Goal: Task Accomplishment & Management: Use online tool/utility

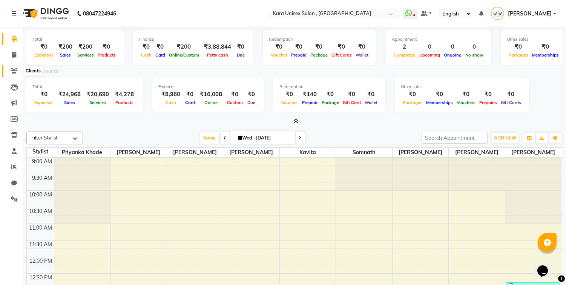
click at [14, 73] on icon at bounding box center [14, 71] width 7 height 6
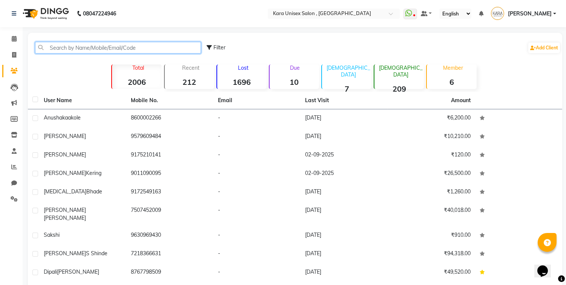
click at [91, 46] on input "text" at bounding box center [118, 48] width 166 height 12
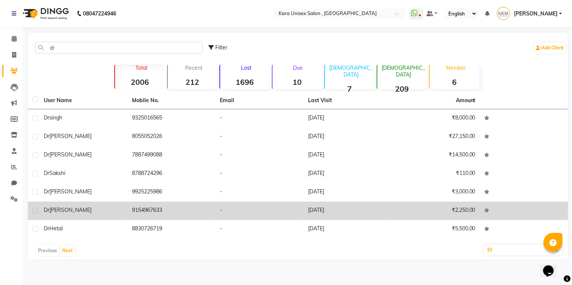
click at [172, 205] on td "9154967633" at bounding box center [171, 211] width 88 height 18
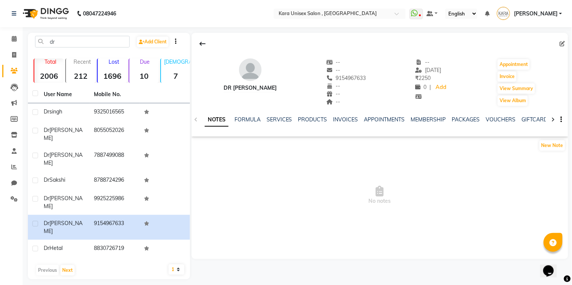
click at [73, 34] on div "dr Add Client Total 2006 Recent 212 Lost 1696 Due 10 [DEMOGRAPHIC_DATA] 7 [DEMO…" at bounding box center [109, 156] width 162 height 247
click at [74, 39] on input "dr" at bounding box center [82, 42] width 95 height 12
type input "d"
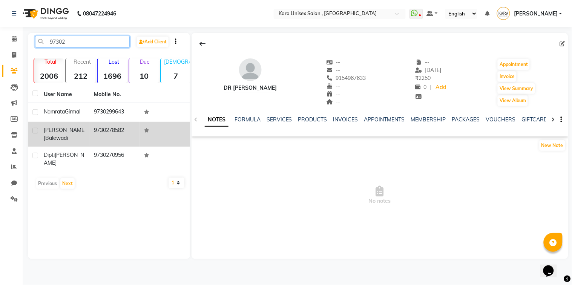
type input "97302"
click at [107, 125] on td "9730278582" at bounding box center [114, 134] width 50 height 25
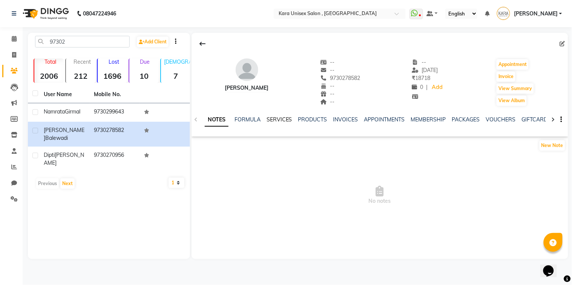
click at [277, 121] on link "SERVICES" at bounding box center [279, 119] width 26 height 7
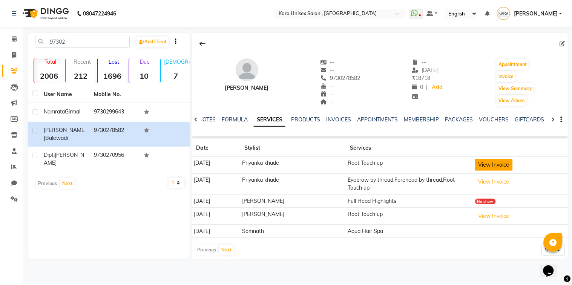
click at [493, 167] on button "View Invoice" at bounding box center [494, 165] width 38 height 12
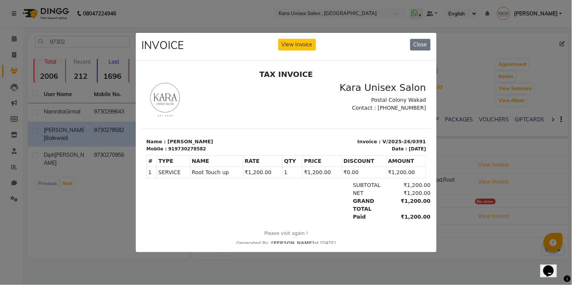
click at [544, 60] on ngb-modal-window "INVOICE View Invoice Close" at bounding box center [286, 142] width 572 height 285
click at [420, 41] on button "Close" at bounding box center [420, 45] width 20 height 12
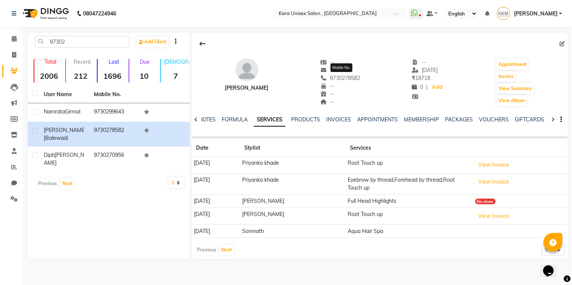
drag, startPoint x: 362, startPoint y: 77, endPoint x: 331, endPoint y: 76, distance: 31.3
click at [331, 76] on span "9730278582" at bounding box center [340, 78] width 40 height 7
copy span "9730278582"
click at [14, 54] on icon at bounding box center [14, 55] width 4 height 6
select select "service"
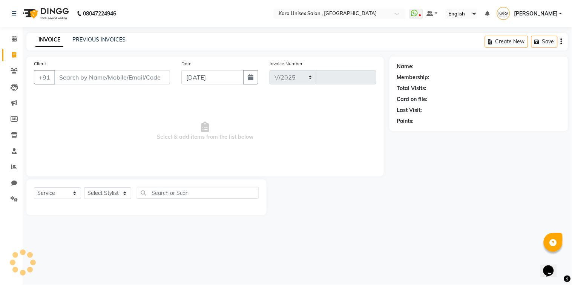
select select "7293"
type input "0529"
click at [92, 77] on input "Client" at bounding box center [112, 77] width 116 height 14
type input "9730278582"
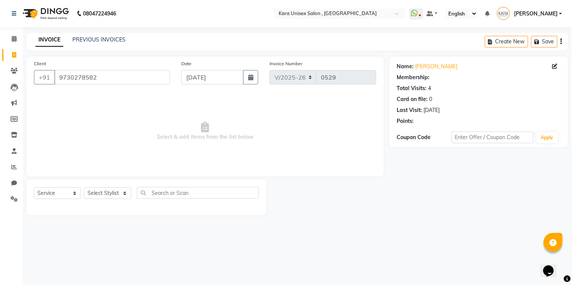
select select "1: Object"
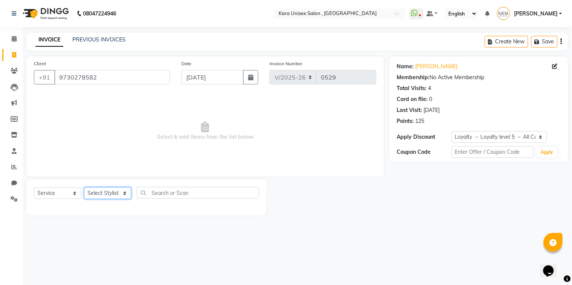
select select "70478"
click at [84, 188] on select "Select Stylist Alka Atul [PERSON_NAME] Guru [PERSON_NAME] Neha [PERSON_NAME] [P…" at bounding box center [107, 193] width 47 height 12
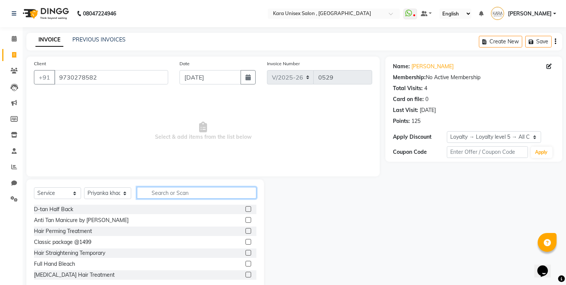
click at [180, 197] on input "text" at bounding box center [196, 193] width 119 height 12
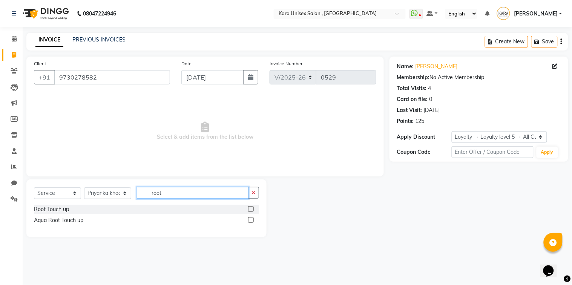
type input "root"
click at [249, 208] on label at bounding box center [251, 209] width 6 height 6
click at [249, 208] on input "checkbox" at bounding box center [250, 209] width 5 height 5
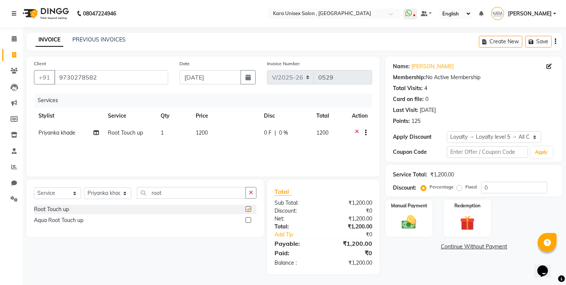
checkbox input "false"
click at [95, 133] on icon at bounding box center [95, 132] width 5 height 5
select select "70478"
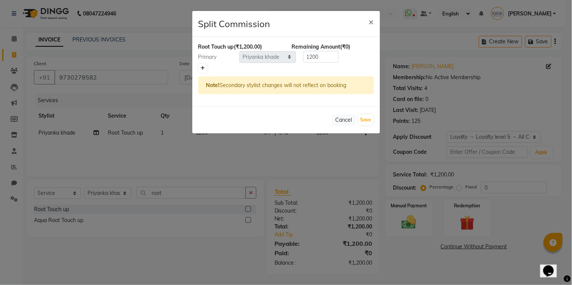
click at [203, 67] on icon at bounding box center [203, 68] width 4 height 5
type input "600"
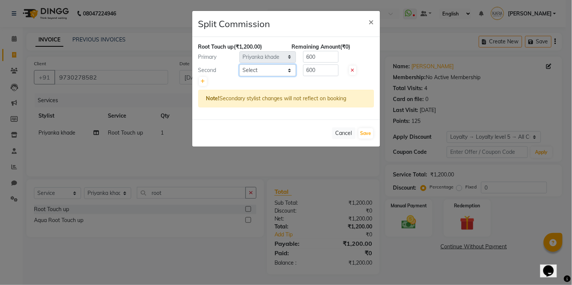
select select "90398"
click at [239, 64] on select "Select Alka Atul [PERSON_NAME] Guru [PERSON_NAME] Kavita Neha [PERSON_NAME] [PE…" at bounding box center [267, 70] width 57 height 12
click at [364, 135] on button "Save" at bounding box center [365, 133] width 15 height 11
select select "Select"
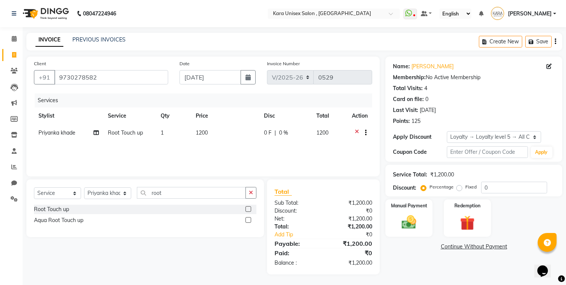
click at [430, 259] on div "Name: [PERSON_NAME] Membership: No Active Membership Total Visits: 4 Card on fi…" at bounding box center [476, 166] width 182 height 218
click at [412, 219] on img at bounding box center [409, 223] width 25 height 18
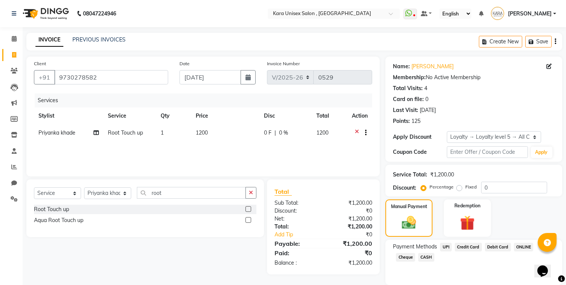
click at [449, 244] on span "UPI" at bounding box center [446, 247] width 12 height 9
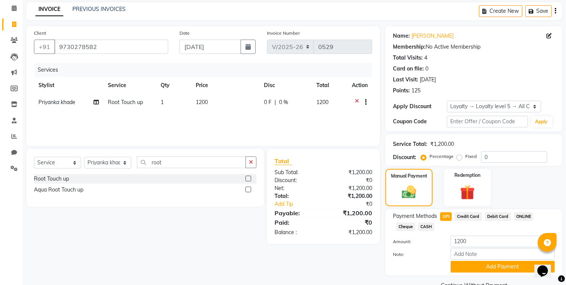
scroll to position [47, 0]
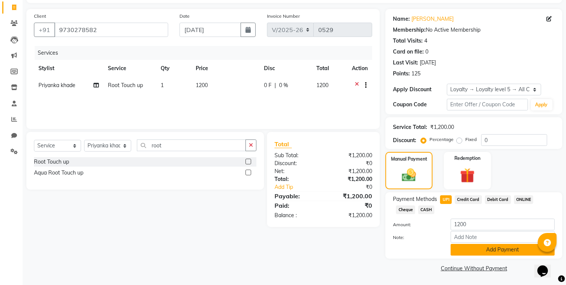
click at [477, 254] on button "Add Payment" at bounding box center [502, 250] width 104 height 12
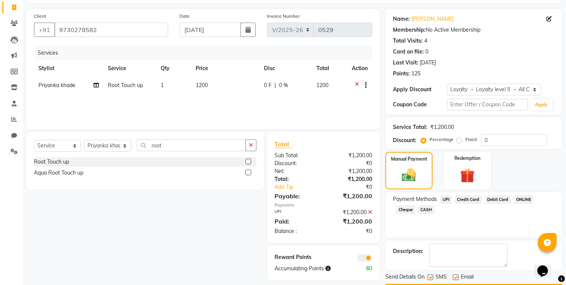
scroll to position [69, 0]
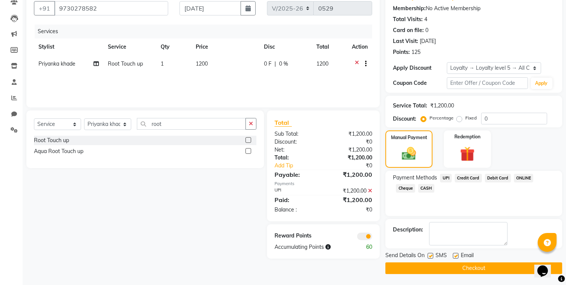
click at [486, 263] on button "Checkout" at bounding box center [473, 268] width 177 height 12
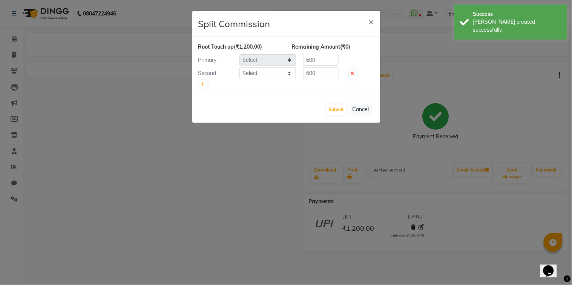
select select "70478"
select select "90398"
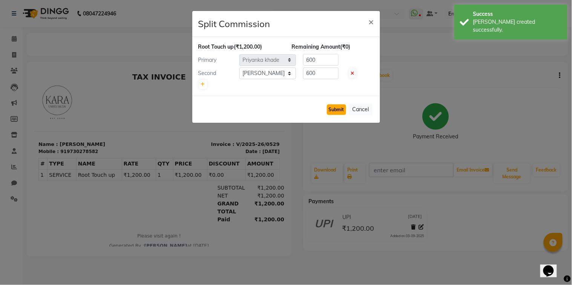
click at [341, 109] on button "Submit" at bounding box center [336, 109] width 19 height 11
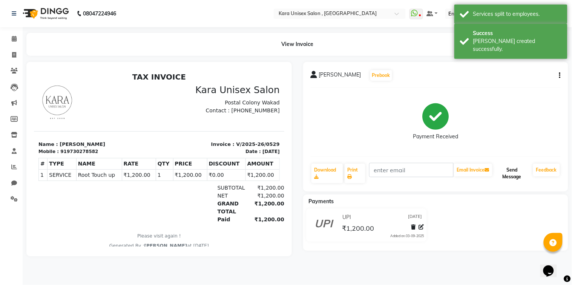
click at [509, 182] on button "Send Message" at bounding box center [512, 174] width 36 height 20
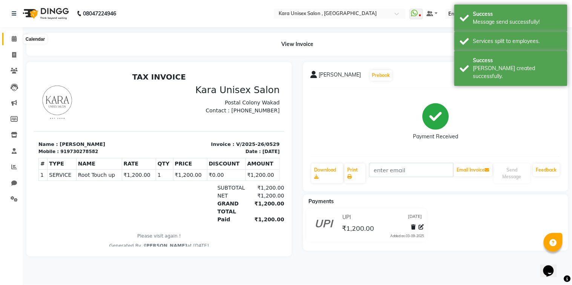
click at [16, 41] on span at bounding box center [14, 39] width 13 height 9
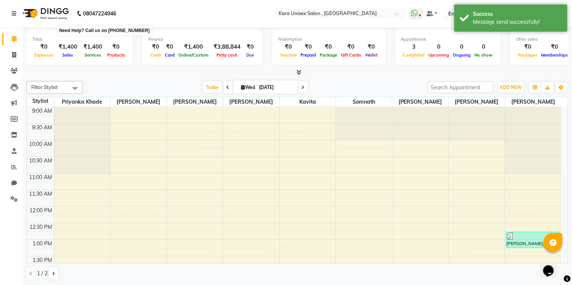
click at [112, 20] on b "08047224946" at bounding box center [99, 13] width 33 height 21
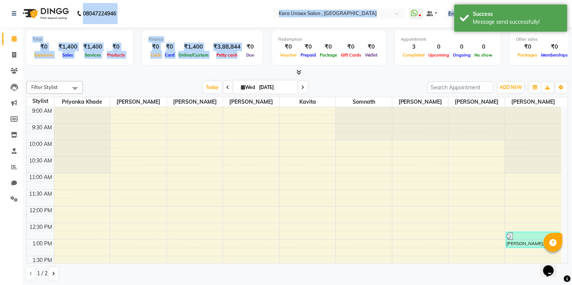
drag, startPoint x: 112, startPoint y: 20, endPoint x: 235, endPoint y: 64, distance: 130.3
click at [235, 64] on app-home "08047224946 Select Location × Kara Unisex Salon , Wakad WhatsApp Status ✕ Statu…" at bounding box center [286, 143] width 572 height 286
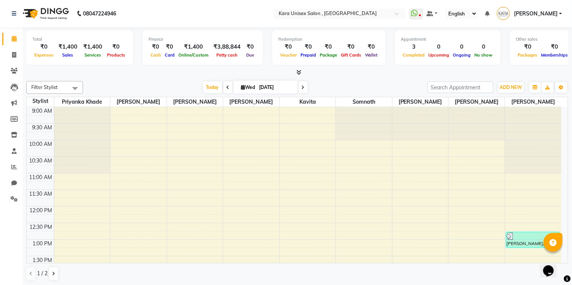
click at [302, 70] on div at bounding box center [297, 73] width 542 height 8
click at [300, 73] on icon at bounding box center [298, 72] width 5 height 6
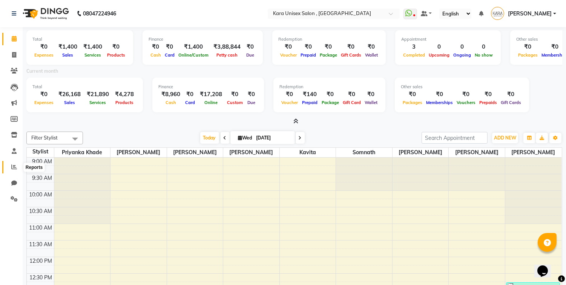
click at [14, 167] on icon at bounding box center [14, 167] width 6 height 6
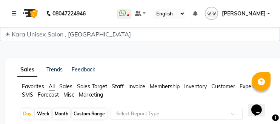
click at [201, 93] on ul "Favorites All Sales Sales Target Staff Invoice Membership Inventory Customer Ex…" at bounding box center [143, 91] width 252 height 16
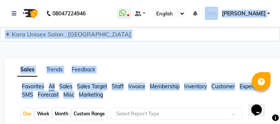
drag, startPoint x: 197, startPoint y: 113, endPoint x: 251, endPoint y: 1, distance: 124.7
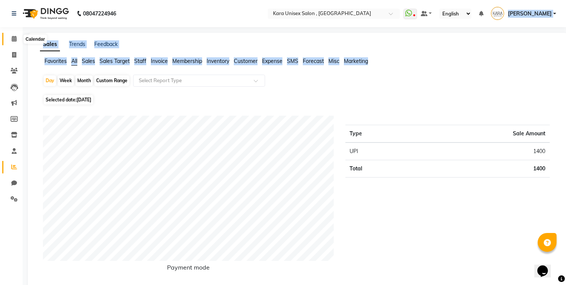
click at [13, 41] on icon at bounding box center [14, 39] width 5 height 6
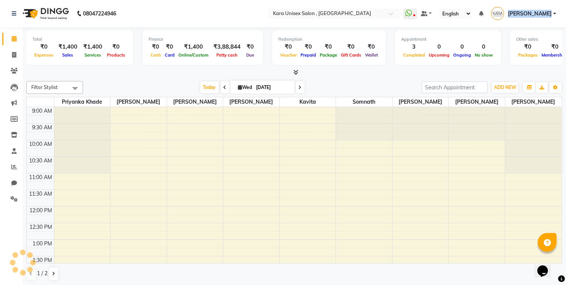
click at [293, 73] on span at bounding box center [294, 73] width 8 height 8
